Goal: Browse casually

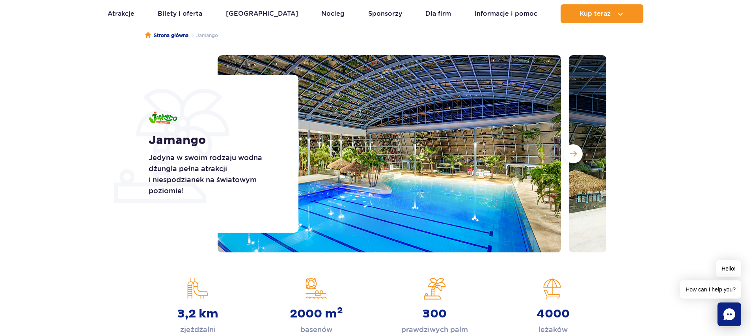
scroll to position [71, 0]
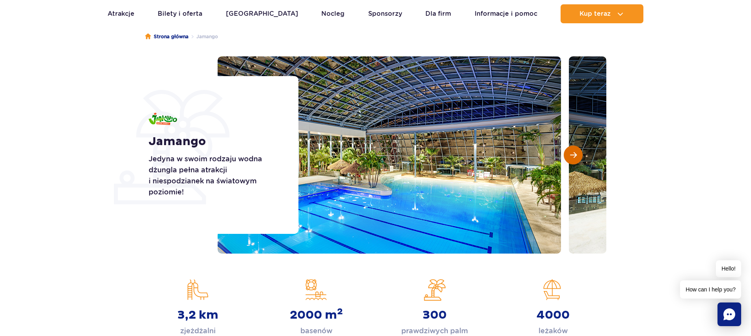
click at [571, 153] on span "Następny slajd" at bounding box center [573, 154] width 7 height 7
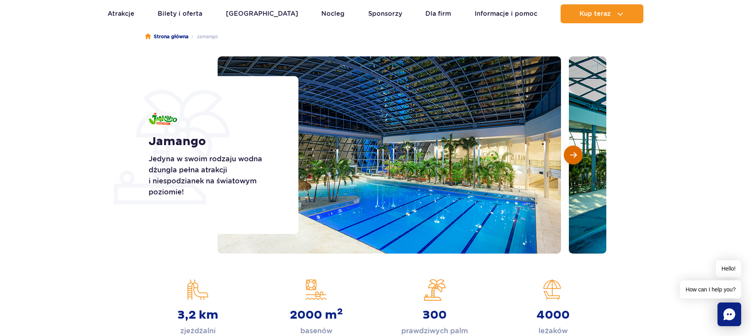
click at [571, 153] on span "Następny slajd" at bounding box center [573, 154] width 7 height 7
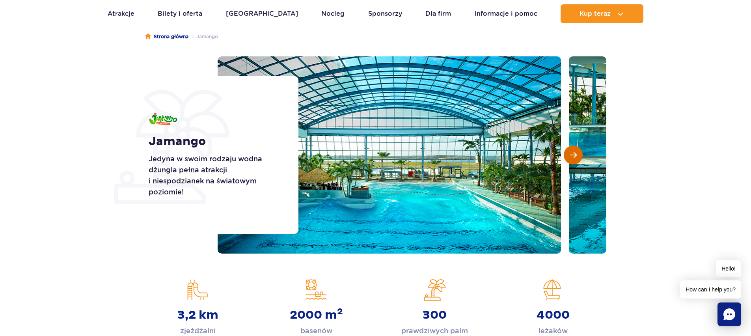
click at [571, 153] on span "Następny slajd" at bounding box center [573, 154] width 7 height 7
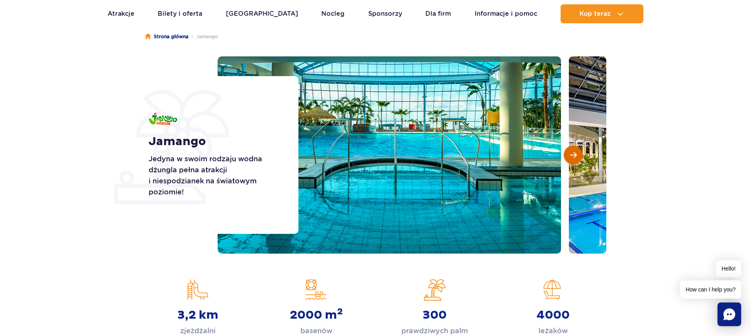
click at [569, 154] on button "Następny slajd" at bounding box center [573, 154] width 19 height 19
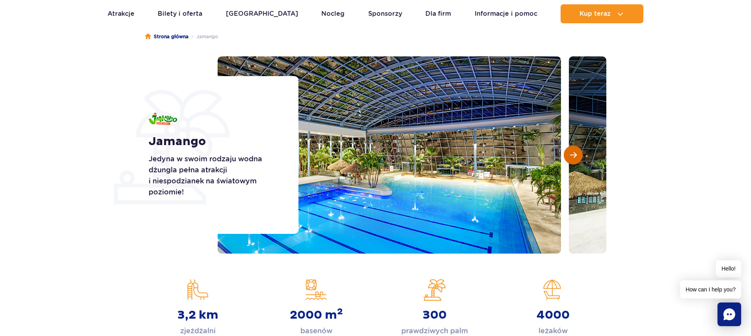
click at [570, 154] on span "Następny slajd" at bounding box center [573, 154] width 7 height 7
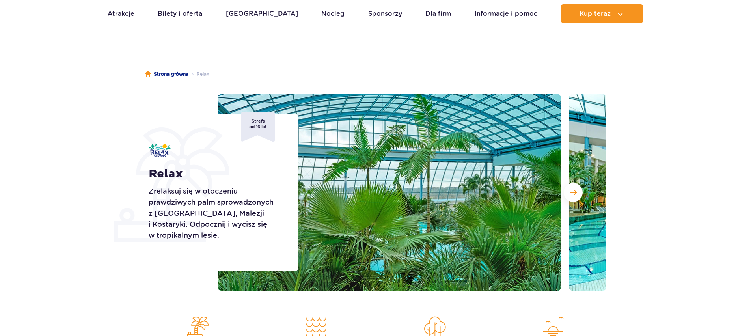
scroll to position [89, 0]
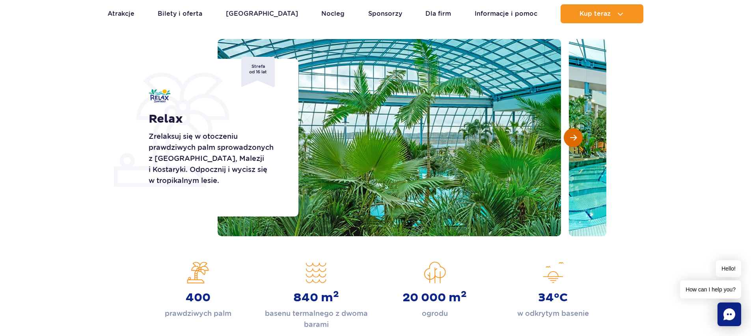
click at [572, 138] on span "Następny slajd" at bounding box center [573, 137] width 7 height 7
